Goal: Information Seeking & Learning: Learn about a topic

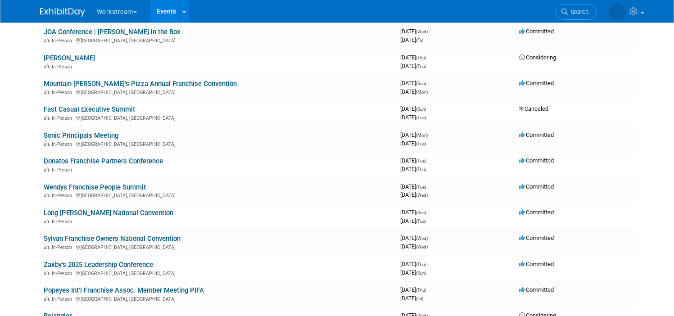
scroll to position [177, 0]
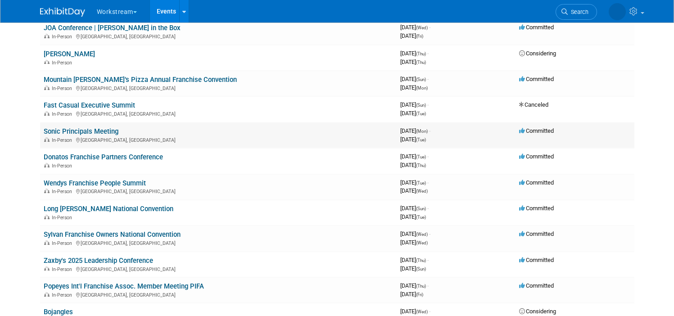
click at [185, 141] on div "In-Person Nashville, TN" at bounding box center [218, 139] width 349 height 7
click at [210, 127] on td "Sonic Principals Meeting In-Person Nashville, TN" at bounding box center [218, 135] width 356 height 26
click at [96, 131] on link "Sonic Principals Meeting" at bounding box center [81, 131] width 75 height 8
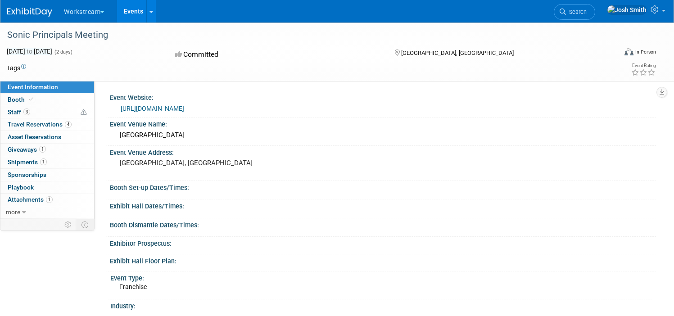
drag, startPoint x: 65, startPoint y: 52, endPoint x: 36, endPoint y: 49, distance: 29.0
click at [36, 49] on span "[DATE] to [DATE]" at bounding box center [29, 51] width 45 height 7
click at [76, 115] on link "3 Staff 3" at bounding box center [47, 112] width 94 height 12
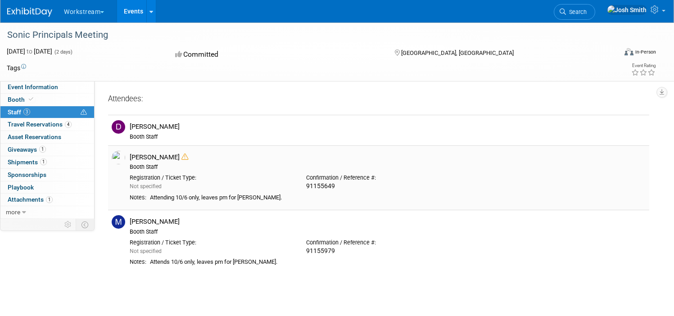
drag, startPoint x: 187, startPoint y: 195, endPoint x: 304, endPoint y: 200, distance: 117.6
click at [304, 200] on div "Attending 10/6 only, leaves pm for [PERSON_NAME]." at bounding box center [398, 198] width 496 height 8
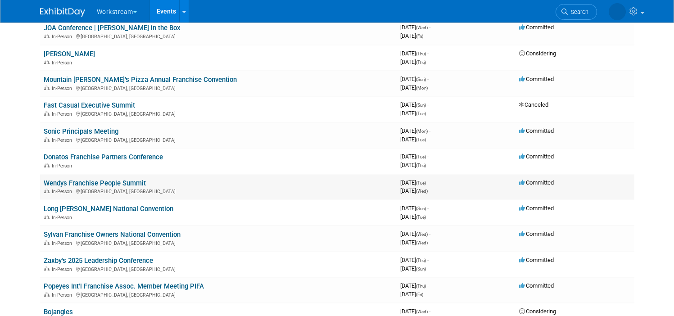
click at [99, 180] on link "Wendys Franchise People Summit" at bounding box center [95, 183] width 102 height 8
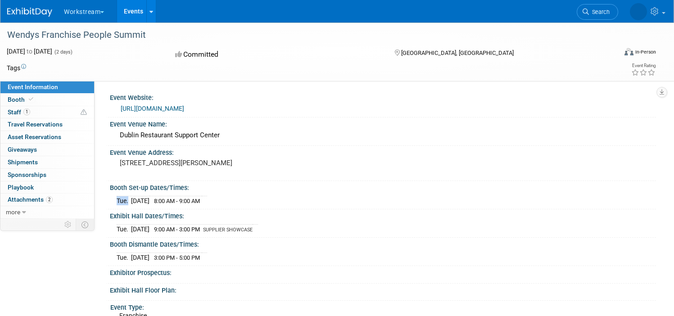
drag, startPoint x: 159, startPoint y: 199, endPoint x: 207, endPoint y: 206, distance: 48.6
click at [207, 206] on div "Tue. Oct 7, 2025 8:00 AM - 9:00 AM Save Changes Cancel" at bounding box center [383, 198] width 546 height 15
click at [337, 106] on div "https://na.eventscloud.com/website/87694/home/" at bounding box center [385, 109] width 528 height 10
